Goal: Task Accomplishment & Management: Manage account settings

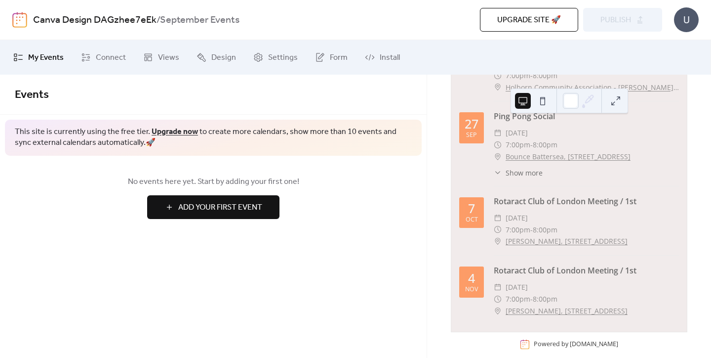
click at [615, 21] on div "Upgrade site 🚀 Preview Publish" at bounding box center [512, 20] width 300 height 24
click at [108, 64] on span "Connect" at bounding box center [111, 58] width 30 height 12
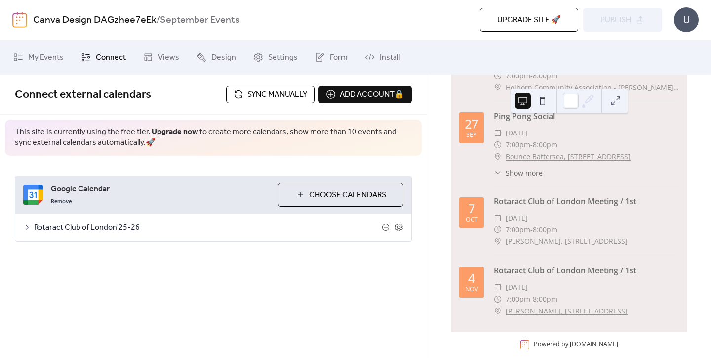
click at [92, 228] on span "Rotaract Club of London'25-26" at bounding box center [208, 228] width 348 height 12
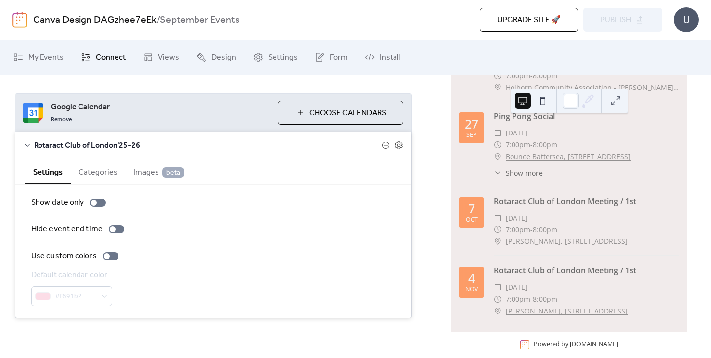
scroll to position [81, 0]
click at [113, 256] on div at bounding box center [111, 256] width 16 height 8
click at [112, 257] on div at bounding box center [115, 256] width 6 height 6
click at [95, 203] on div at bounding box center [94, 203] width 6 height 6
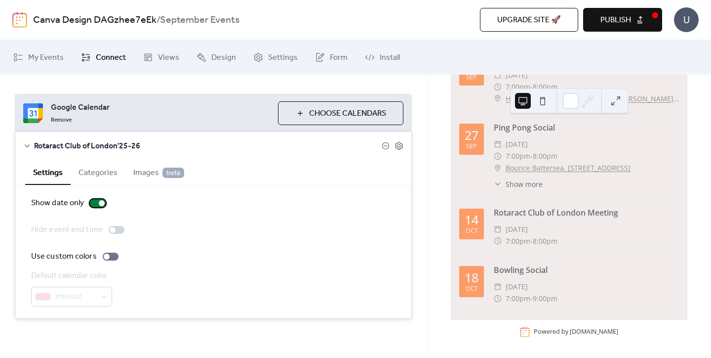
scroll to position [119, 0]
click at [95, 203] on div at bounding box center [98, 203] width 16 height 8
click at [94, 204] on div at bounding box center [94, 203] width 6 height 6
click at [100, 204] on div at bounding box center [102, 203] width 6 height 6
click at [116, 228] on div at bounding box center [117, 230] width 16 height 8
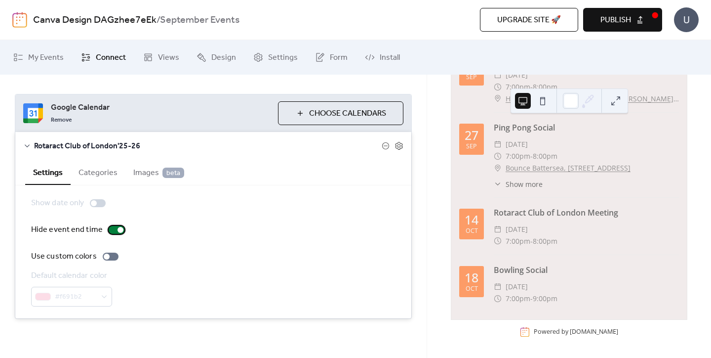
click at [118, 228] on div at bounding box center [121, 230] width 6 height 6
click at [99, 181] on button "Categories" at bounding box center [98, 172] width 55 height 24
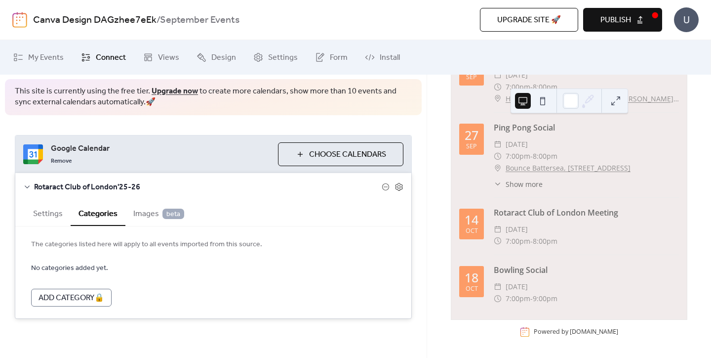
click at [145, 219] on span "Images beta" at bounding box center [158, 214] width 51 height 12
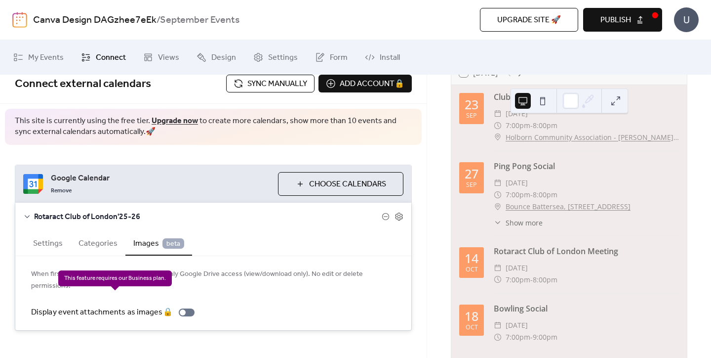
scroll to position [0, 0]
click at [109, 241] on button "Categories" at bounding box center [98, 242] width 55 height 24
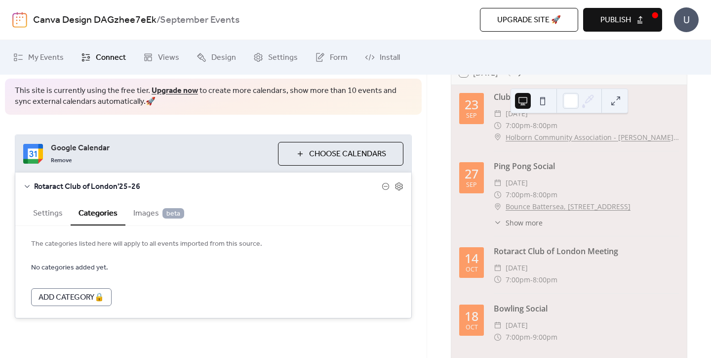
scroll to position [40, 0]
click at [144, 212] on span "Images beta" at bounding box center [158, 214] width 51 height 12
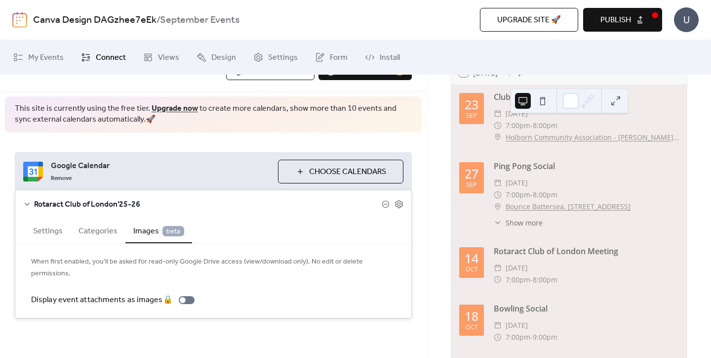
scroll to position [11, 0]
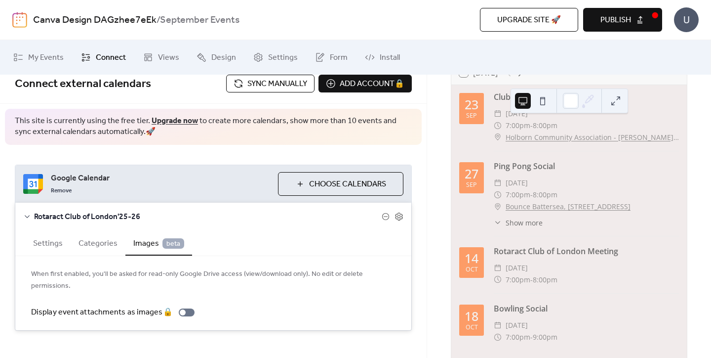
click at [617, 8] on button "Publish" at bounding box center [622, 20] width 79 height 24
click at [277, 84] on span "Sync manually" at bounding box center [277, 84] width 60 height 12
click at [48, 58] on span "My Events" at bounding box center [46, 58] width 36 height 12
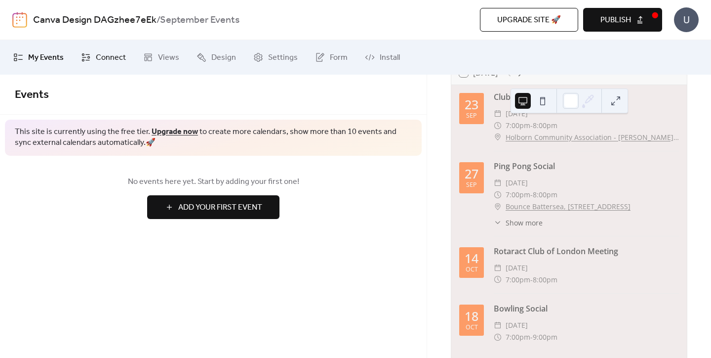
click at [116, 49] on link "Connect" at bounding box center [104, 57] width 60 height 27
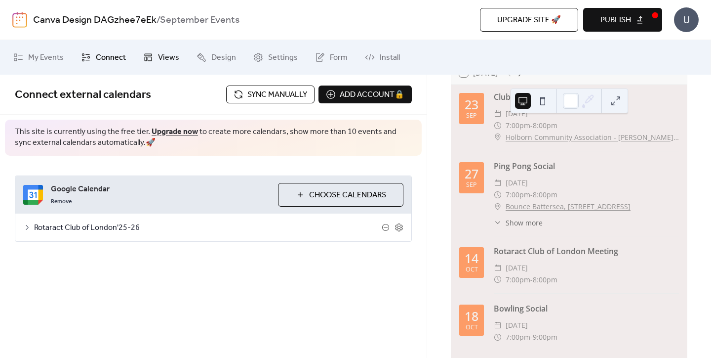
click at [164, 52] on span "Views" at bounding box center [168, 58] width 21 height 12
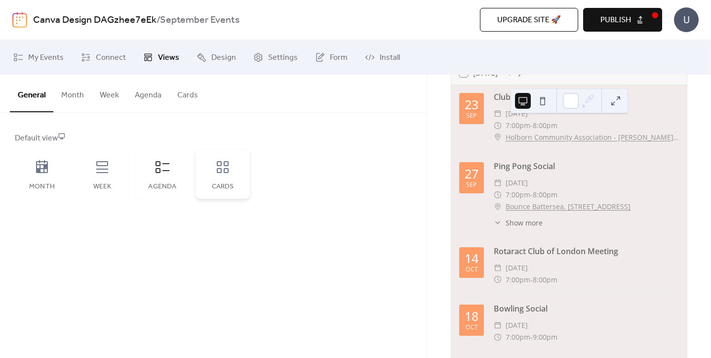
click at [215, 186] on div "Cards" at bounding box center [222, 187] width 35 height 8
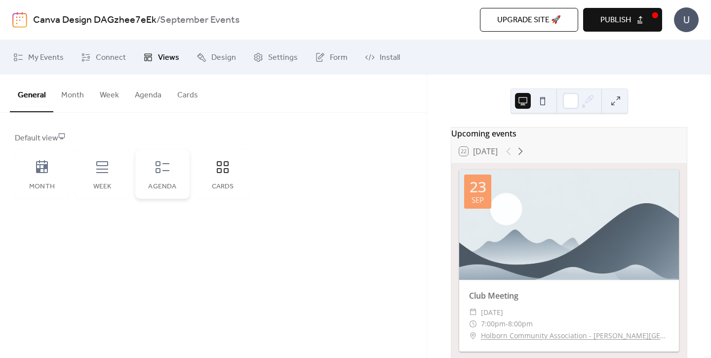
click at [138, 173] on div "Agenda" at bounding box center [162, 173] width 54 height 49
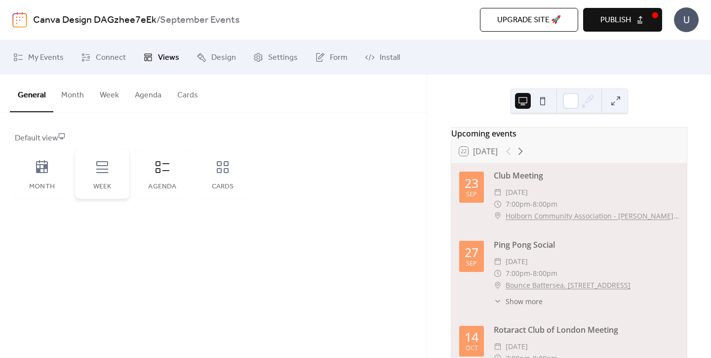
click at [99, 173] on icon at bounding box center [102, 167] width 12 height 12
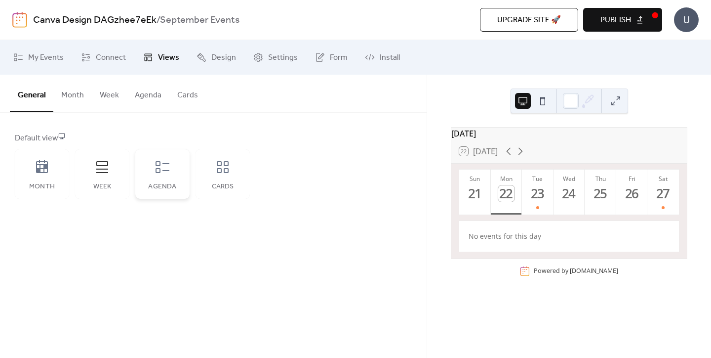
click at [168, 173] on icon at bounding box center [163, 167] width 16 height 16
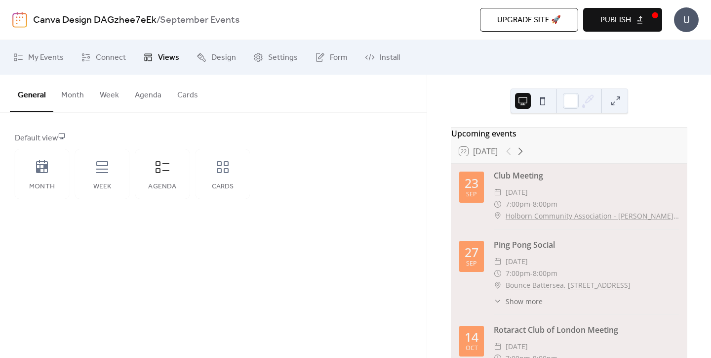
click at [57, 95] on button "Month" at bounding box center [72, 93] width 39 height 37
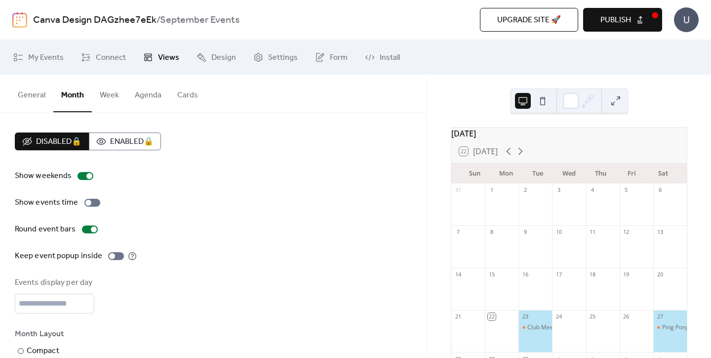
click at [28, 98] on button "General" at bounding box center [31, 93] width 43 height 37
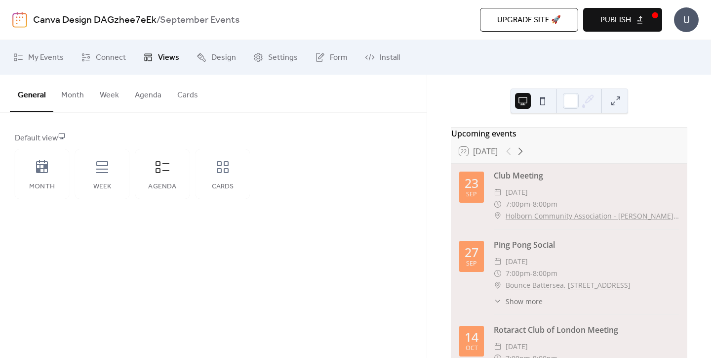
click at [146, 98] on button "Agenda" at bounding box center [148, 93] width 42 height 37
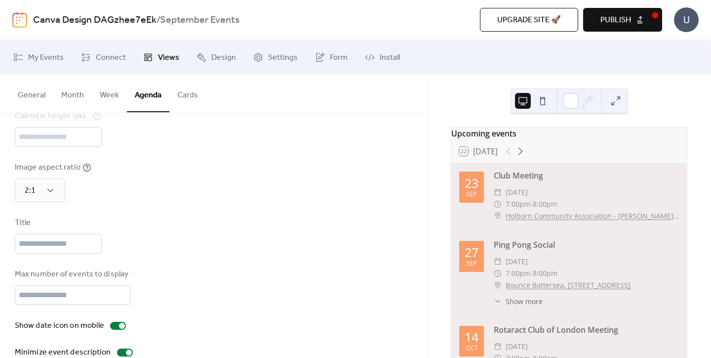
scroll to position [96, 0]
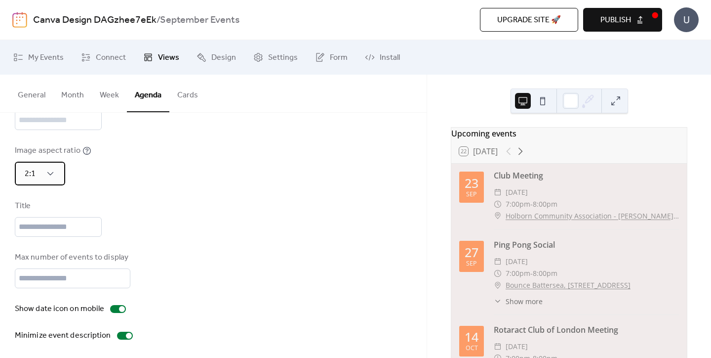
click at [46, 182] on div "2:1" at bounding box center [40, 173] width 50 height 24
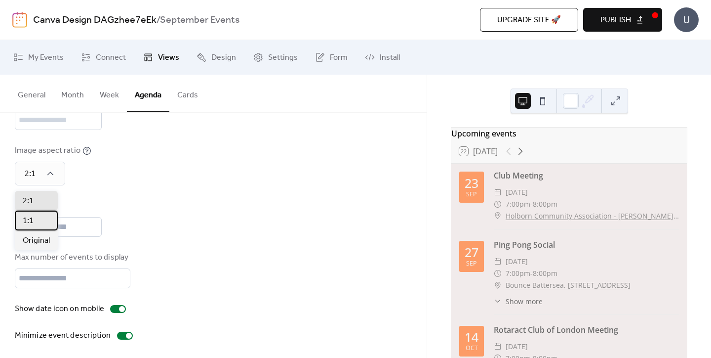
click at [43, 223] on div "1:1" at bounding box center [36, 220] width 43 height 20
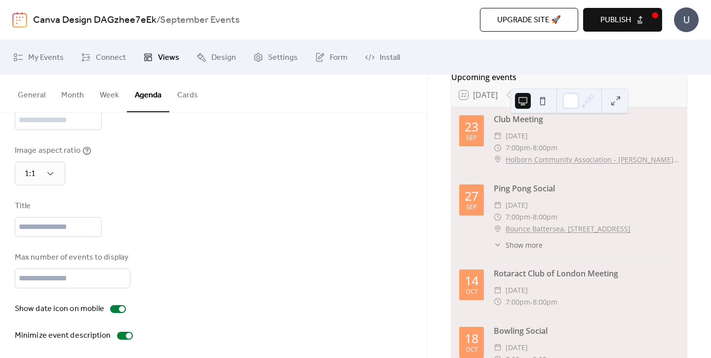
scroll to position [59, 0]
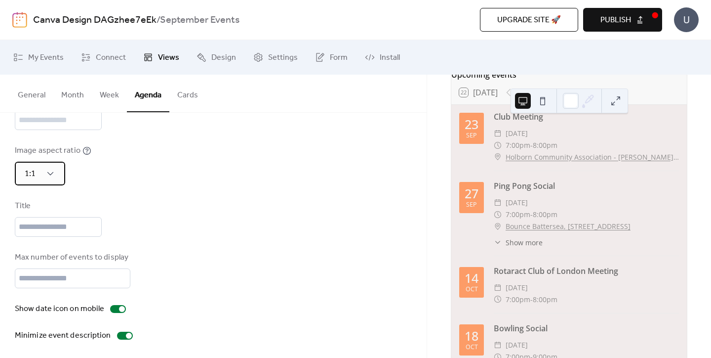
click at [32, 177] on span "1:1" at bounding box center [30, 173] width 11 height 15
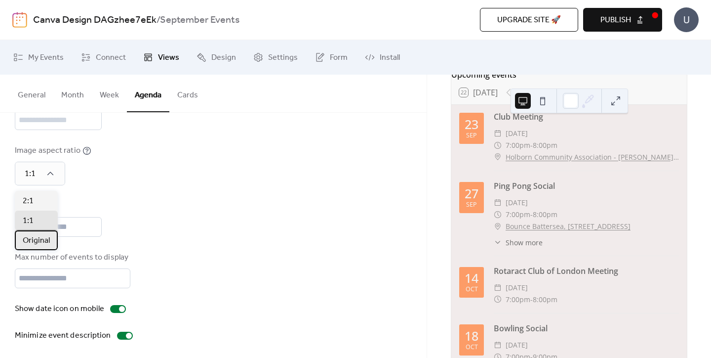
click at [46, 244] on span "Original" at bounding box center [36, 241] width 27 height 12
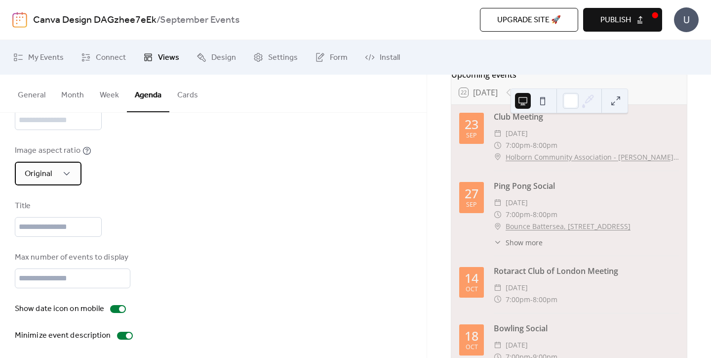
click at [72, 176] on div "Original" at bounding box center [48, 173] width 67 height 24
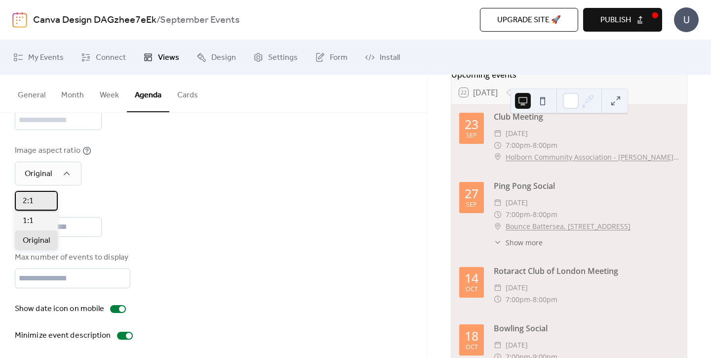
click at [44, 200] on div "2:1" at bounding box center [36, 201] width 43 height 20
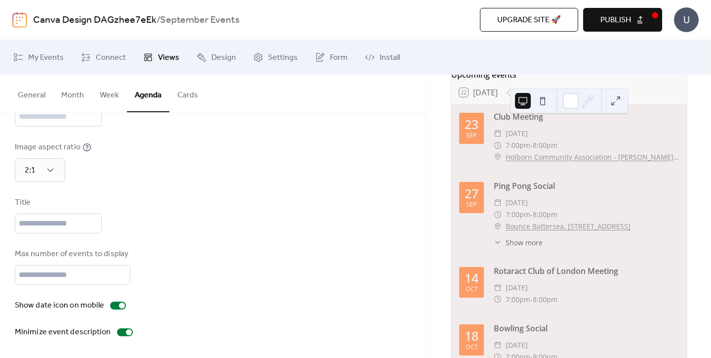
scroll to position [110, 0]
click at [102, 217] on input "text" at bounding box center [58, 223] width 87 height 20
click at [122, 271] on input "*" at bounding box center [73, 275] width 116 height 20
click at [237, 260] on div "Max number of events to display *" at bounding box center [213, 266] width 397 height 37
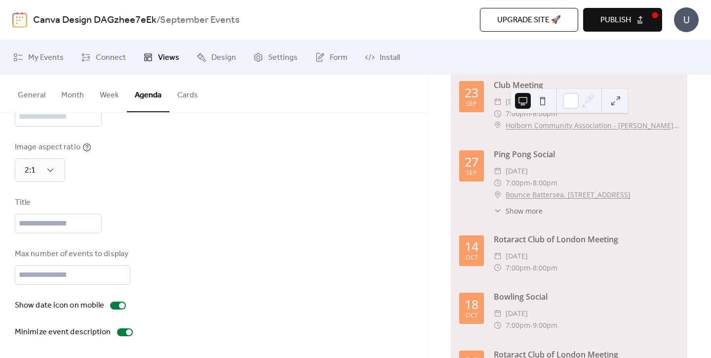
scroll to position [44, 0]
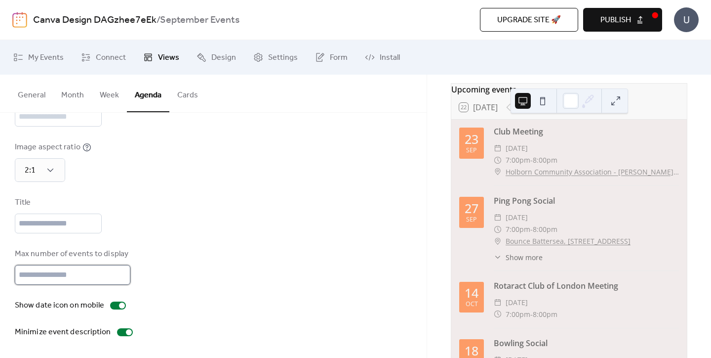
type input "*"
click at [120, 277] on input "*" at bounding box center [73, 275] width 116 height 20
click at [117, 306] on div at bounding box center [118, 305] width 16 height 8
click at [112, 306] on div at bounding box center [114, 305] width 6 height 6
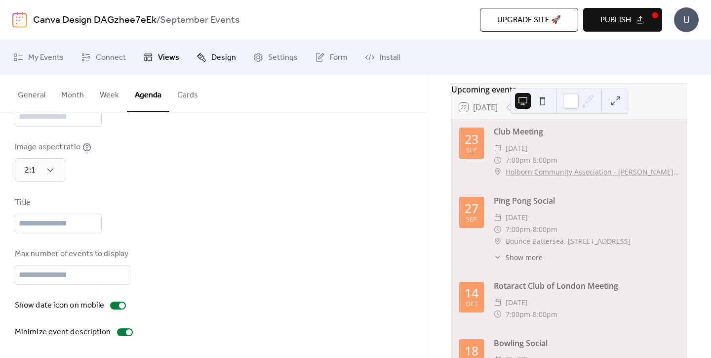
click at [219, 67] on link "Design" at bounding box center [216, 57] width 54 height 27
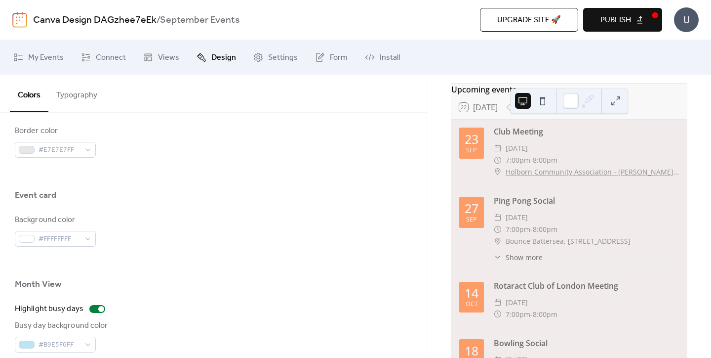
scroll to position [513, 0]
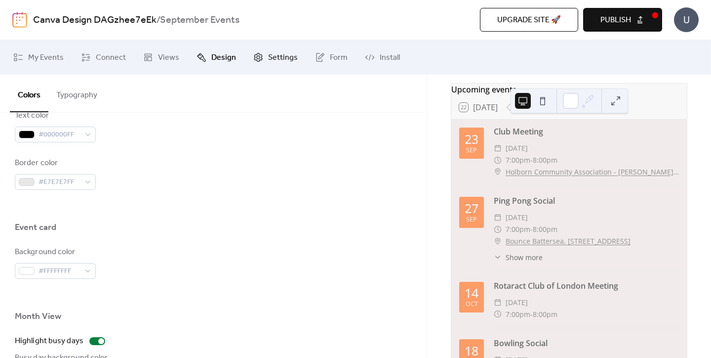
click at [282, 59] on span "Settings" at bounding box center [283, 58] width 30 height 12
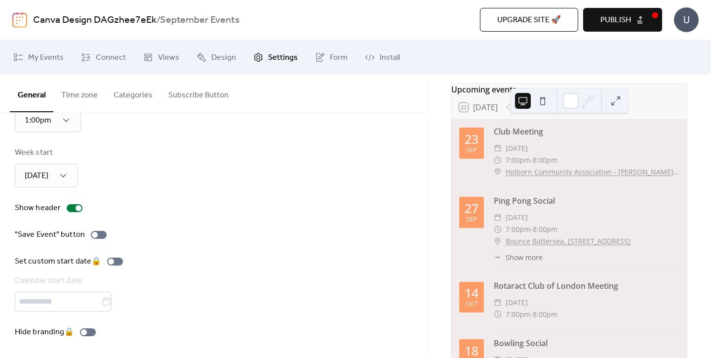
scroll to position [100, 0]
